Goal: Information Seeking & Learning: Check status

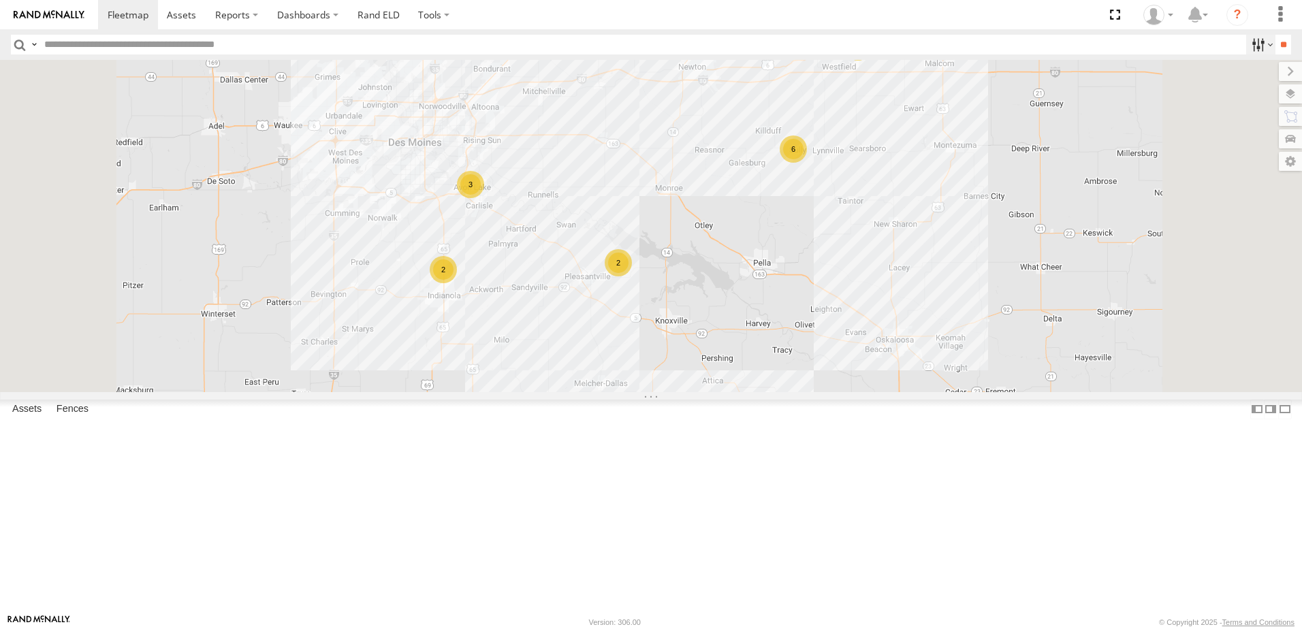
click at [1246, 41] on label at bounding box center [1260, 45] width 29 height 20
click at [0, 0] on span "Tractor" at bounding box center [0, 0] width 0 height 0
click at [1280, 41] on input "**" at bounding box center [1283, 45] width 16 height 20
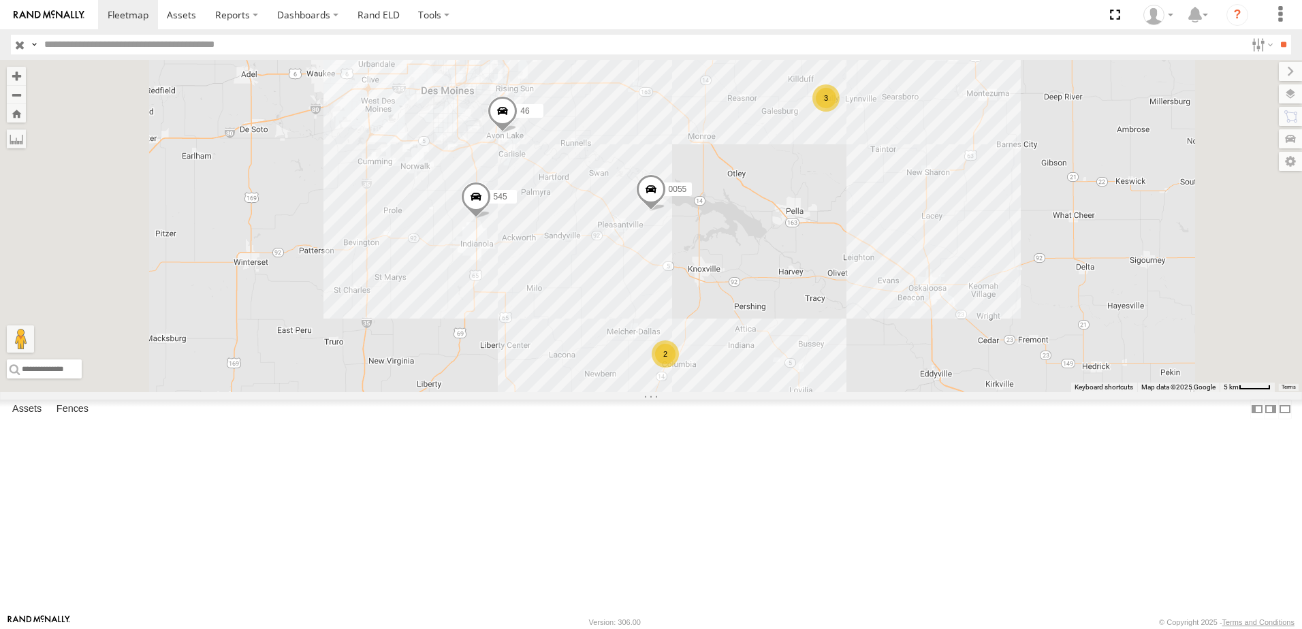
click at [0, 0] on div "46" at bounding box center [0, 0] width 0 height 0
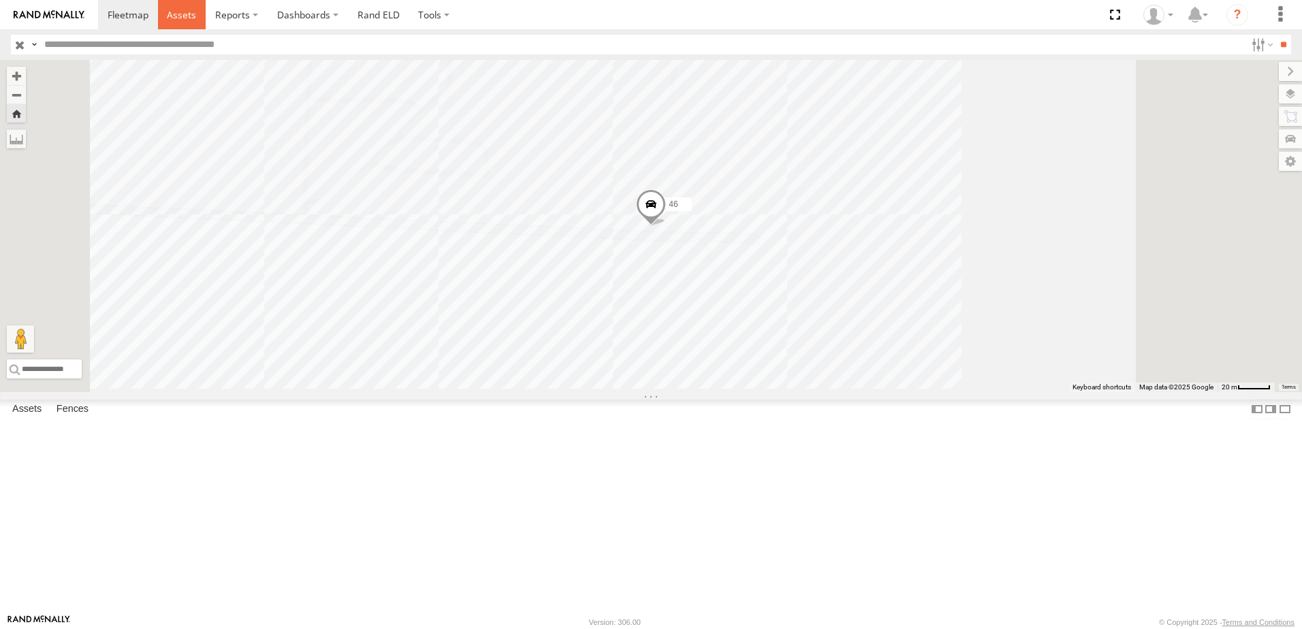
click at [175, 9] on span at bounding box center [181, 14] width 29 height 13
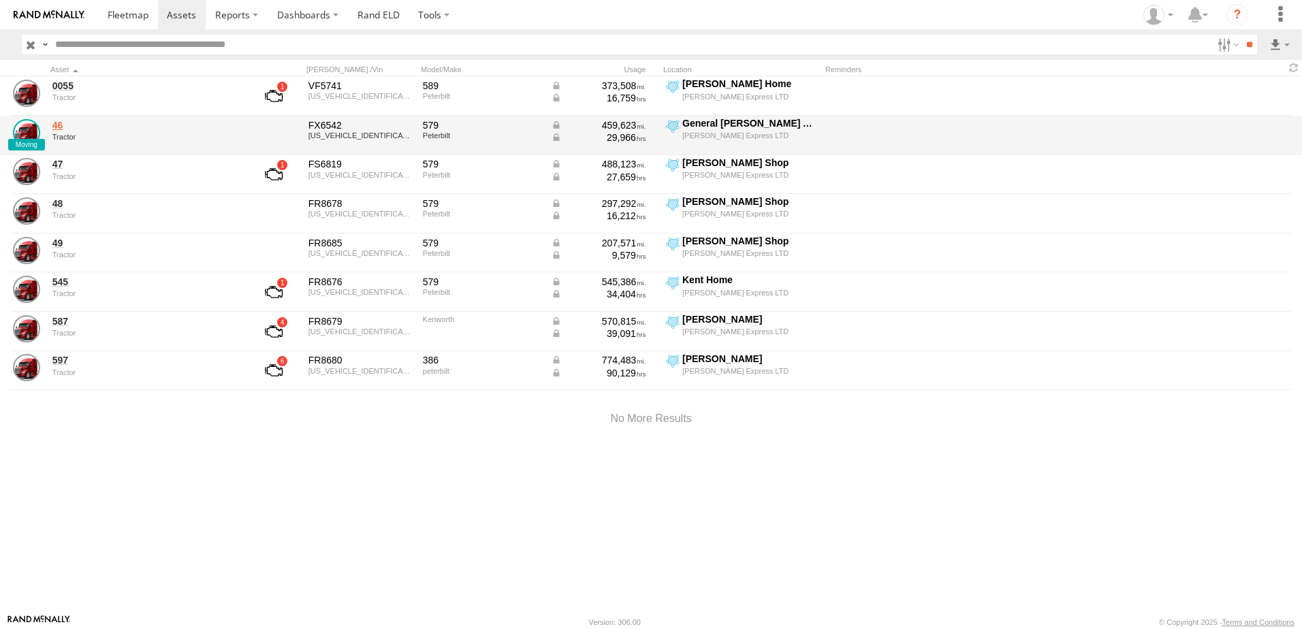
click at [59, 125] on link "46" at bounding box center [145, 125] width 187 height 12
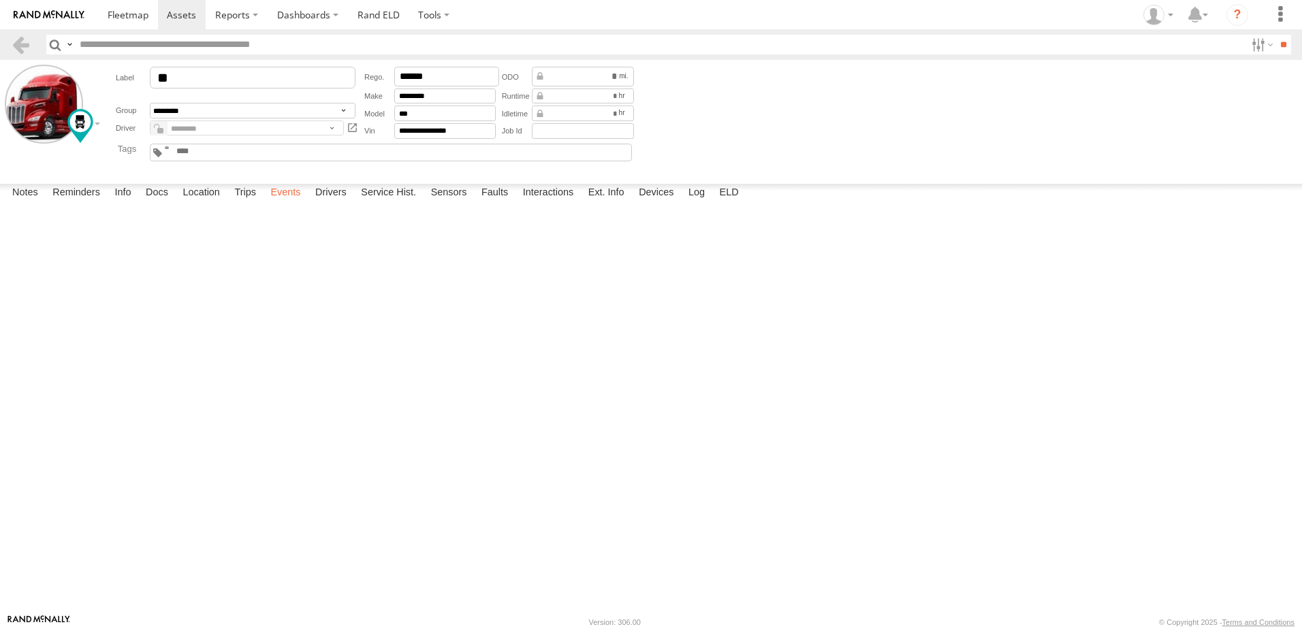
click at [282, 203] on label "Events" at bounding box center [285, 193] width 44 height 19
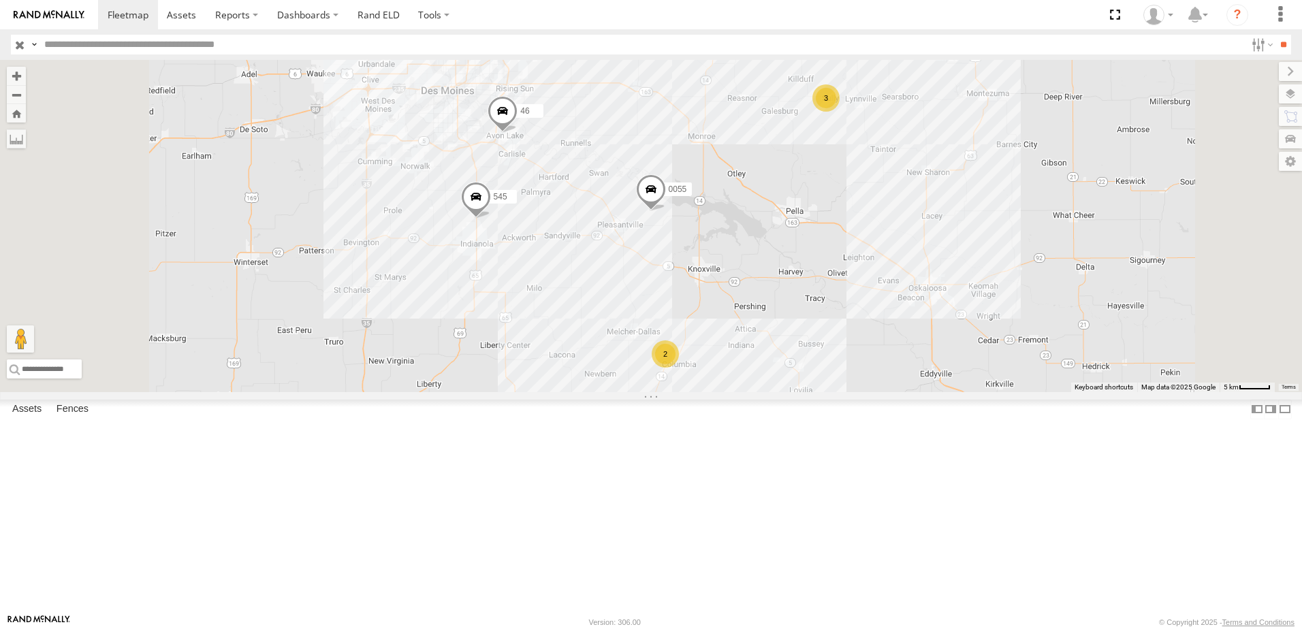
click at [0, 0] on div "545" at bounding box center [0, 0] width 0 height 0
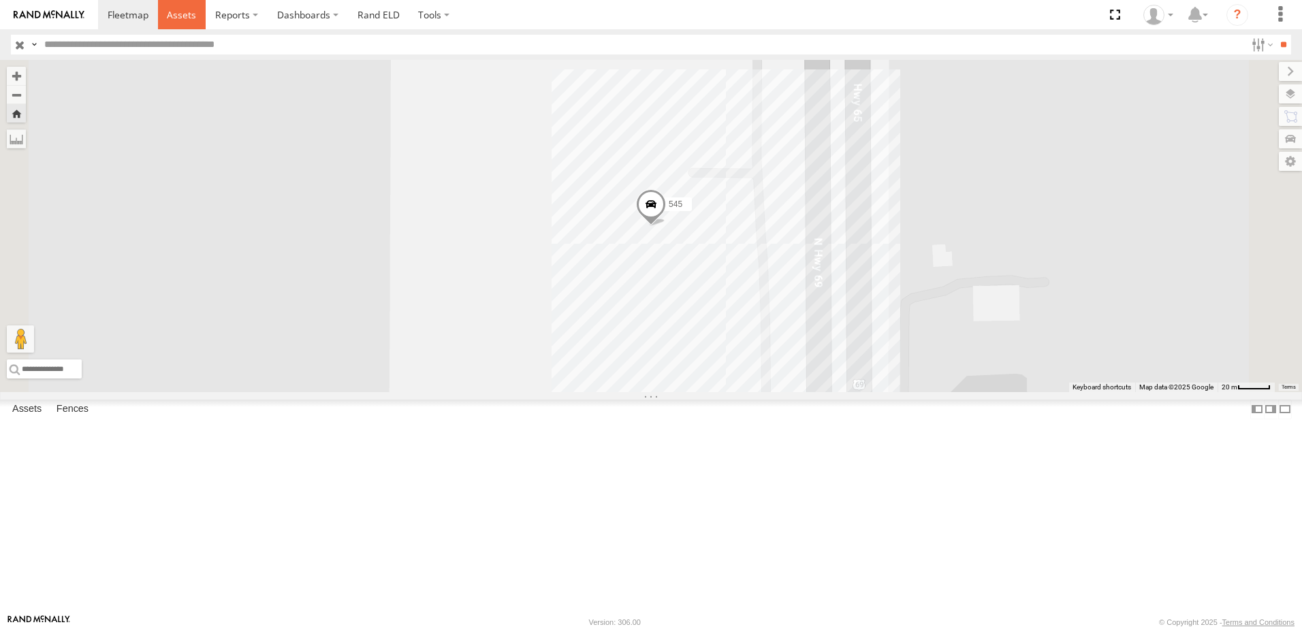
click at [174, 15] on span at bounding box center [181, 14] width 29 height 13
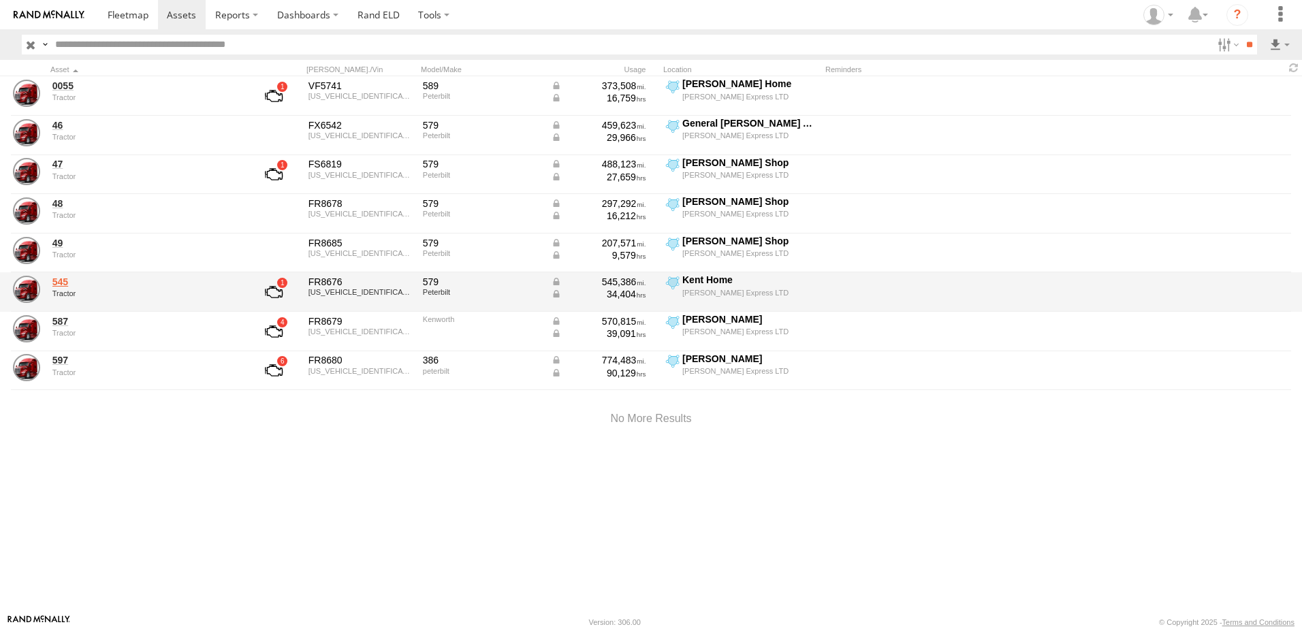
click at [64, 280] on link "545" at bounding box center [145, 282] width 187 height 12
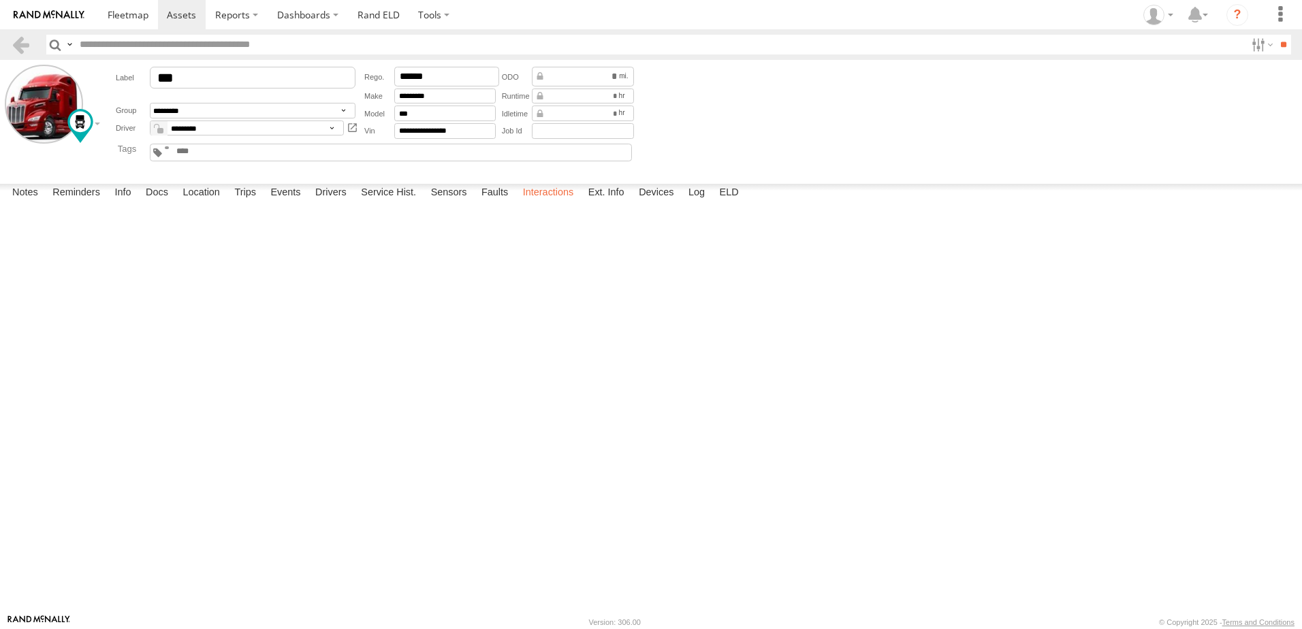
click at [543, 203] on label "Interactions" at bounding box center [548, 193] width 65 height 19
click at [14, 41] on link at bounding box center [21, 45] width 20 height 20
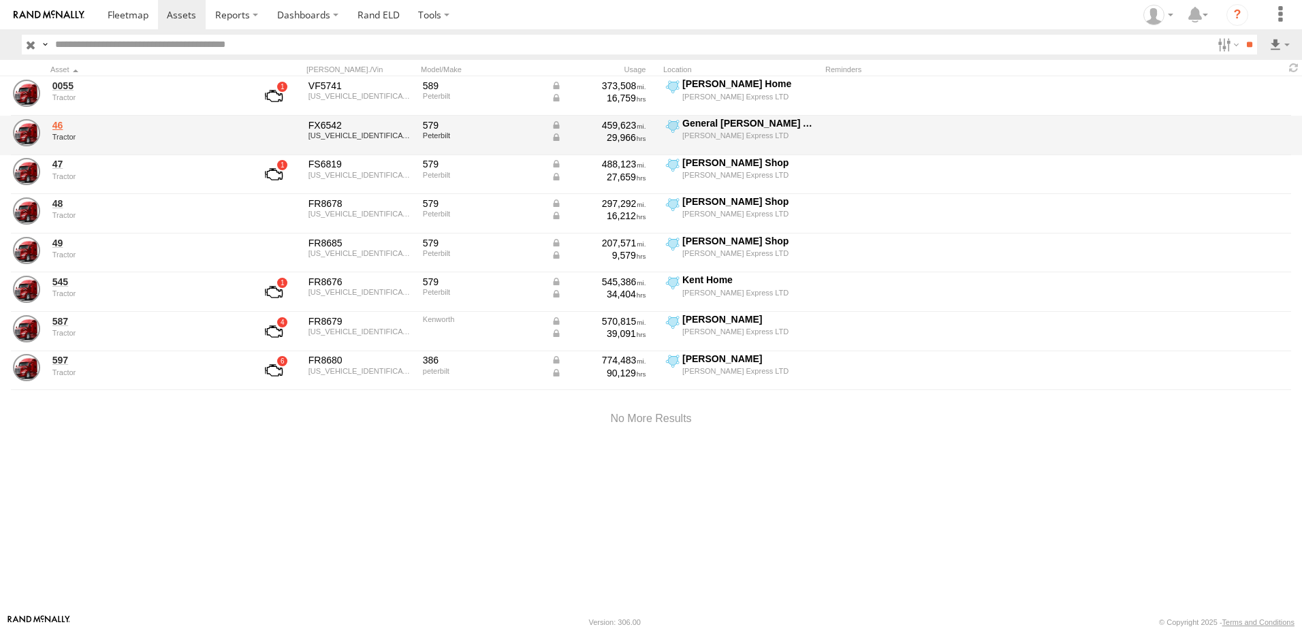
click at [59, 127] on link "46" at bounding box center [145, 125] width 187 height 12
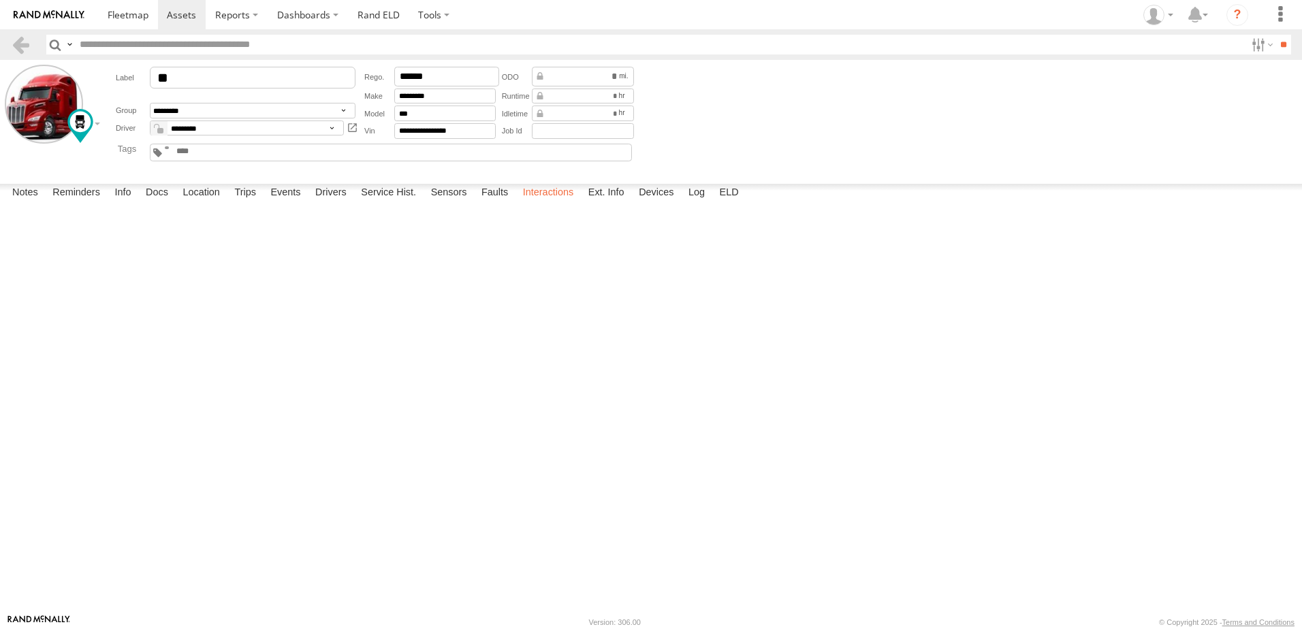
click at [532, 203] on label "Interactions" at bounding box center [548, 193] width 65 height 19
